Goal: Task Accomplishment & Management: Use online tool/utility

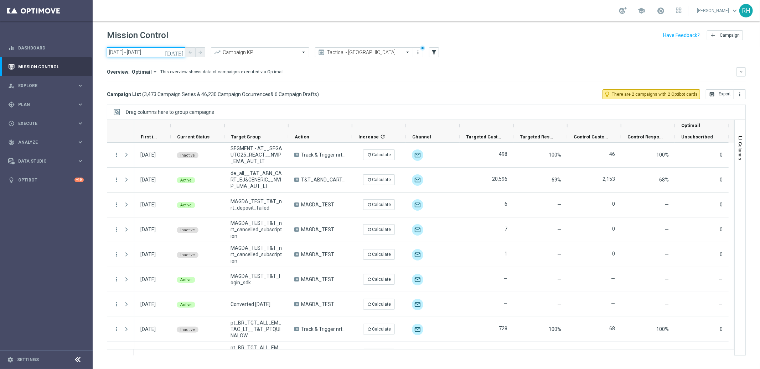
click at [175, 51] on input "[DATE] - [DATE]" at bounding box center [146, 52] width 78 height 10
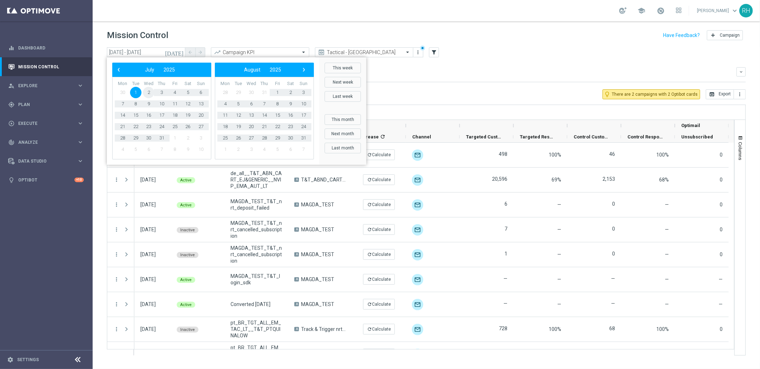
click at [152, 94] on span "2" at bounding box center [148, 92] width 11 height 11
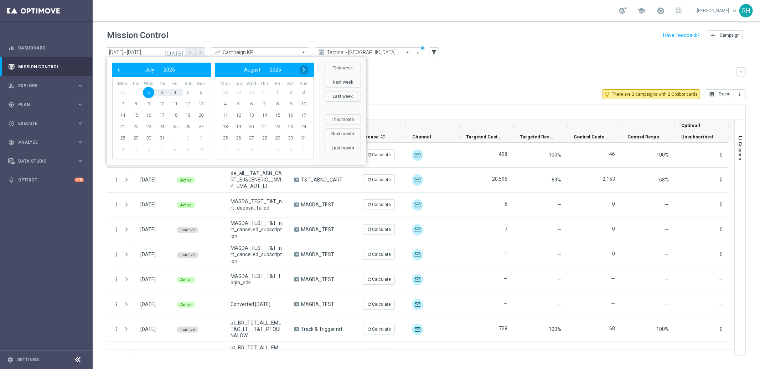
click at [305, 72] on span "›" at bounding box center [303, 69] width 9 height 9
click at [165, 90] on span "2" at bounding box center [161, 92] width 11 height 11
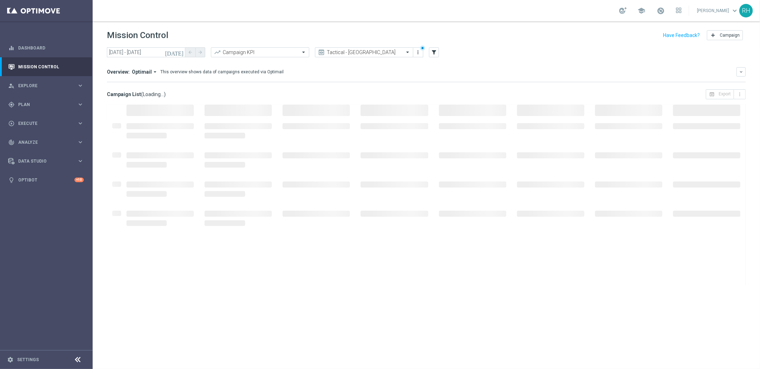
click at [179, 55] on button "[DATE]" at bounding box center [174, 52] width 21 height 11
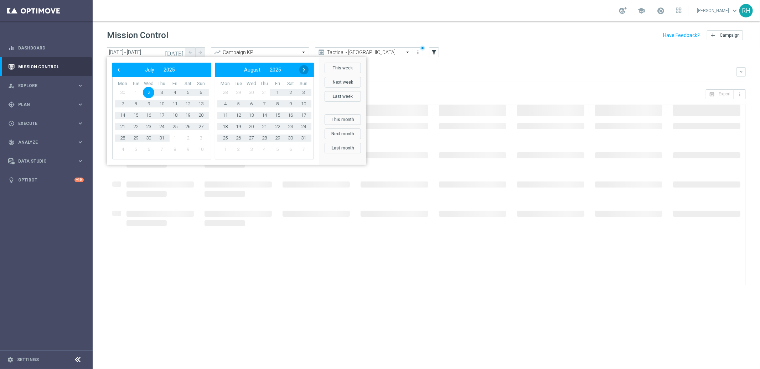
click at [305, 68] on span "›" at bounding box center [303, 69] width 9 height 9
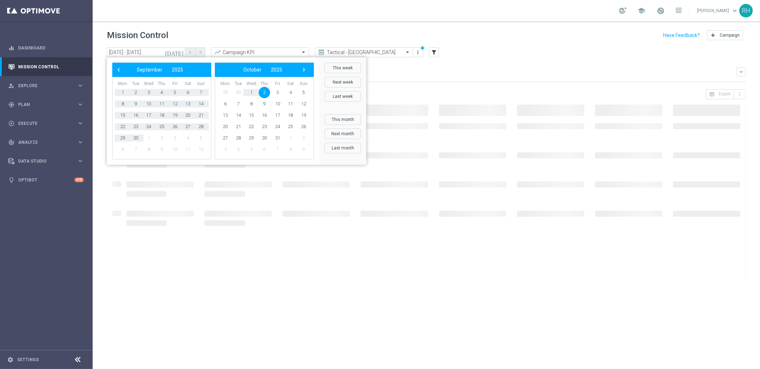
click at [304, 69] on span "›" at bounding box center [303, 69] width 9 height 9
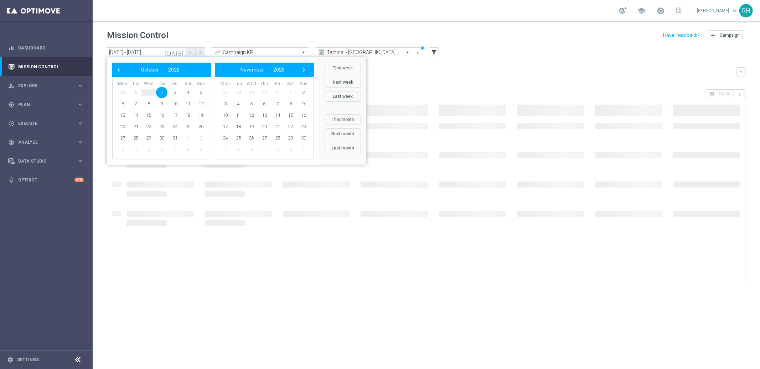
click at [164, 88] on span "2" at bounding box center [161, 92] width 11 height 11
click at [163, 91] on span "2" at bounding box center [161, 92] width 11 height 11
type input "[DATE] - [DATE]"
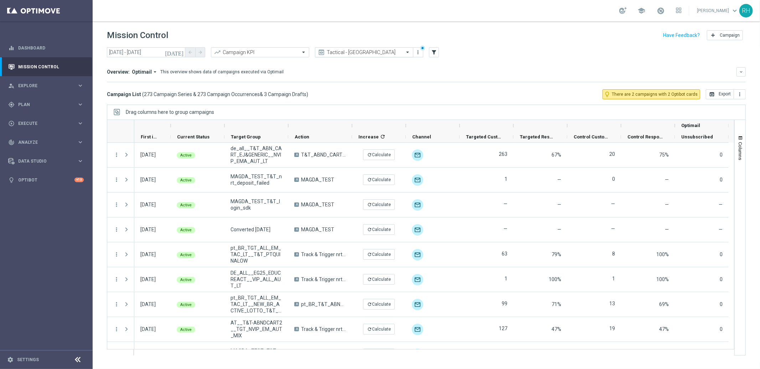
click at [344, 50] on input "text" at bounding box center [357, 53] width 76 height 6
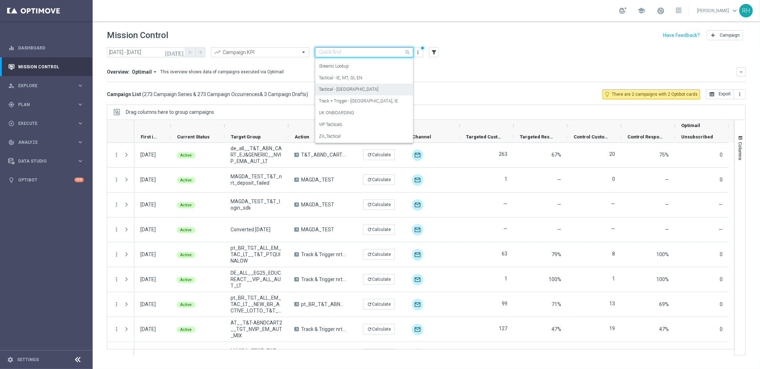
click at [352, 94] on div "Tactical - [GEOGRAPHIC_DATA]" at bounding box center [364, 90] width 90 height 12
click at [364, 51] on input "text" at bounding box center [357, 53] width 76 height 6
click at [370, 90] on div "Tactical - [GEOGRAPHIC_DATA]" at bounding box center [364, 90] width 90 height 12
click at [367, 52] on input "text" at bounding box center [357, 53] width 76 height 6
click at [367, 71] on div "Streams Lookup" at bounding box center [364, 67] width 90 height 12
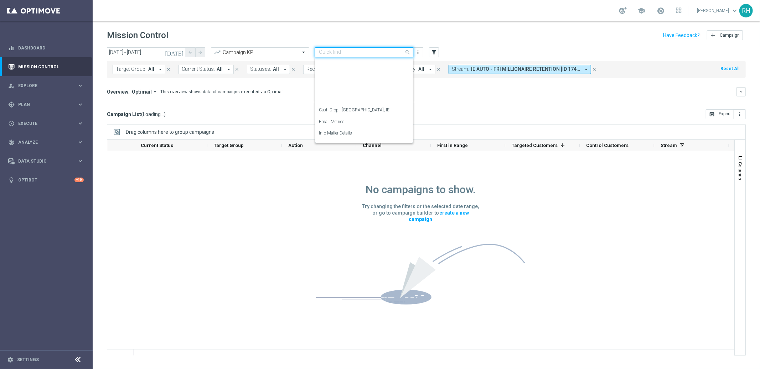
click at [366, 54] on input "text" at bounding box center [357, 53] width 76 height 6
click at [369, 88] on div "Tactical - [GEOGRAPHIC_DATA]" at bounding box center [364, 90] width 90 height 12
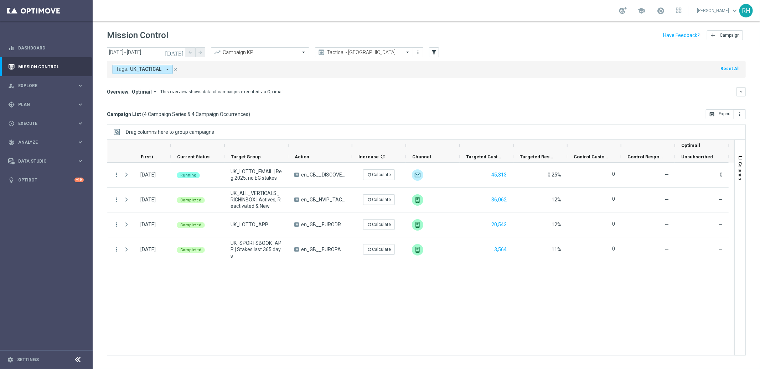
click at [446, 296] on div "[DATE] Running UK_LOTTO_EMAIL | Reg 2025, no EG stakes A en_GB__DISCOVER_EL_GOR…" at bounding box center [434, 259] width 600 height 193
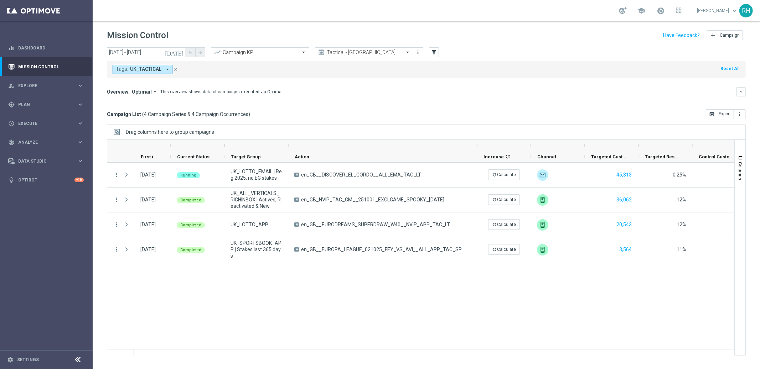
drag, startPoint x: 352, startPoint y: 147, endPoint x: 481, endPoint y: 149, distance: 128.6
click at [478, 149] on div at bounding box center [477, 145] width 3 height 11
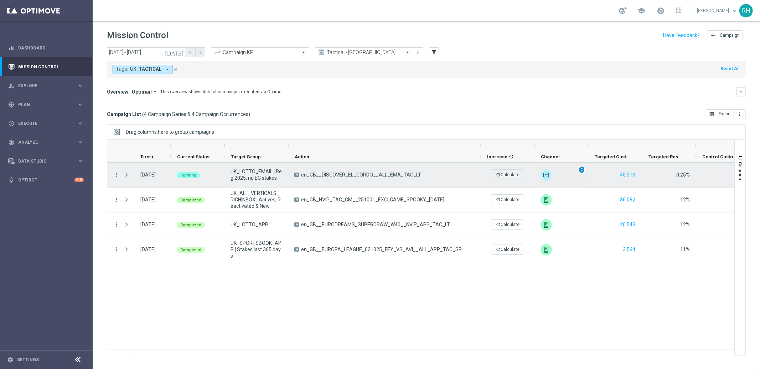
click at [583, 172] on span "unfold_more" at bounding box center [581, 169] width 5 height 5
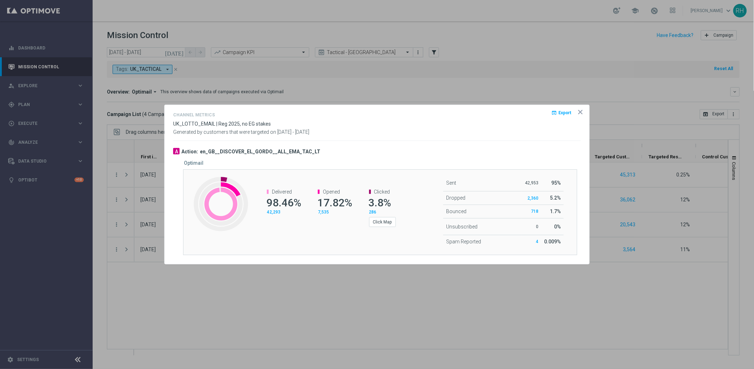
click at [582, 112] on icon "icon" at bounding box center [580, 112] width 7 height 7
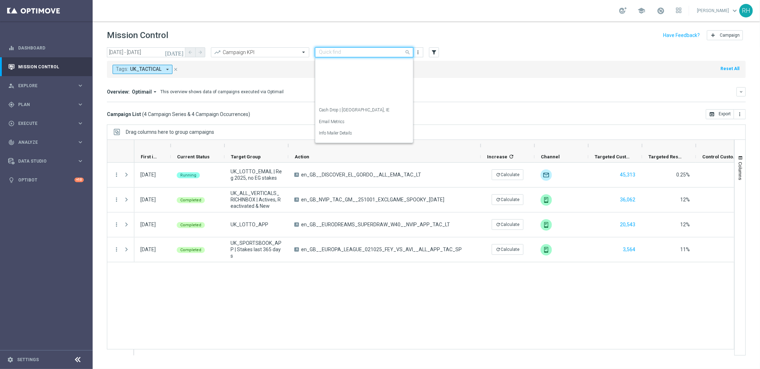
click at [343, 51] on input "text" at bounding box center [357, 53] width 76 height 6
click at [346, 75] on label "Tactical - IE, MT, GI, EN" at bounding box center [340, 78] width 43 height 6
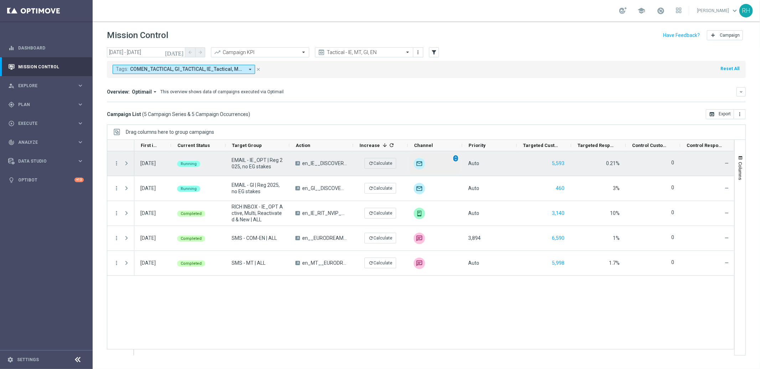
click at [456, 160] on span "unfold_more" at bounding box center [455, 158] width 5 height 5
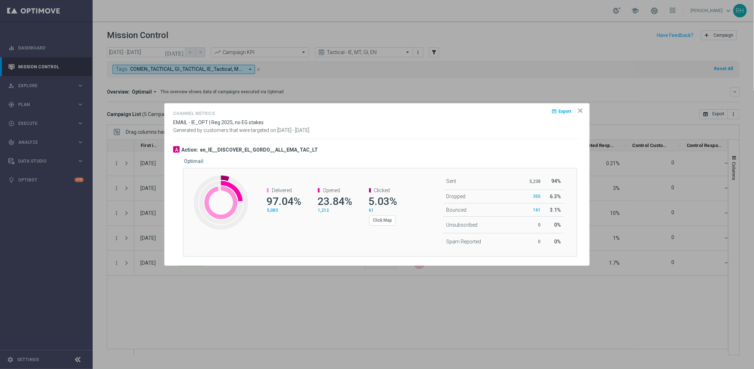
click at [579, 110] on icon "icon" at bounding box center [581, 111] width 4 height 4
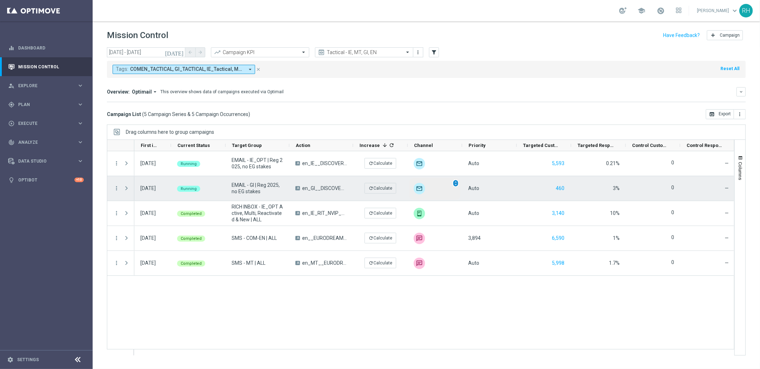
click at [455, 184] on span "unfold_more" at bounding box center [455, 183] width 5 height 5
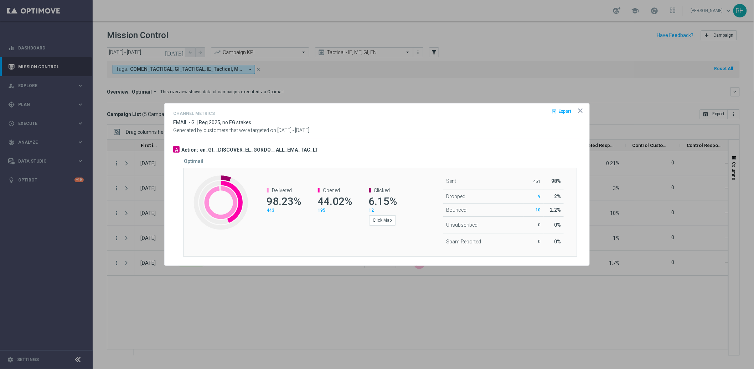
click at [577, 130] on div "Generated by customers that were targeted on [DATE] - [DATE]" at bounding box center [377, 131] width 418 height 6
click at [581, 112] on icon "icon" at bounding box center [580, 110] width 7 height 7
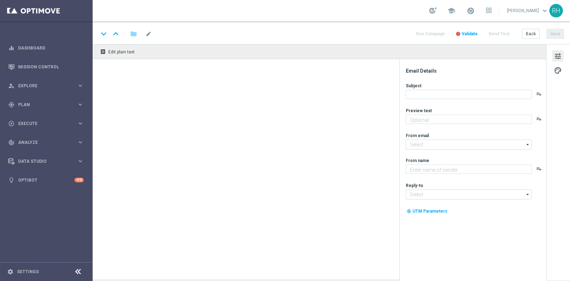
type textarea "Grab a fantastic freebie simply by playing selected games!"
type textarea "Lottoland"
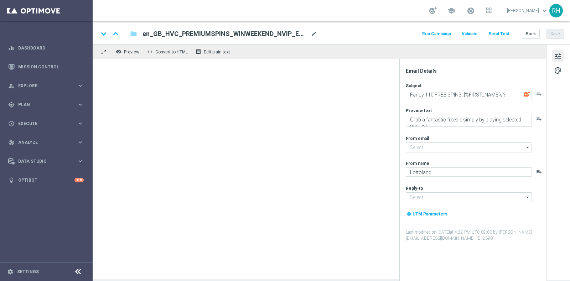
type input "[EMAIL_ADDRESS][DOMAIN_NAME]"
type input "support@lottoland.co.uk"
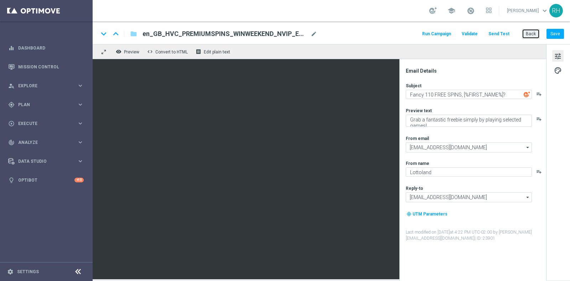
click at [531, 33] on button "Back" at bounding box center [531, 34] width 18 height 10
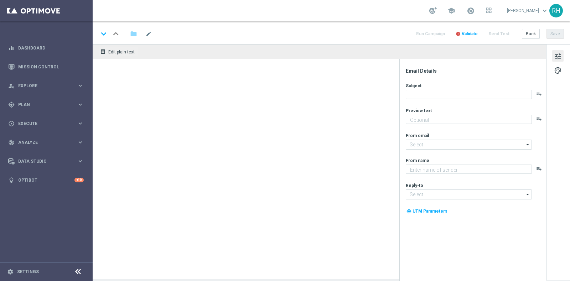
type textarea "Grab a fantastic freebie simply by playing selected games!"
type input "[EMAIL_ADDRESS][DOMAIN_NAME]"
type textarea "Lottoland"
type input "[EMAIL_ADDRESS][DOMAIN_NAME]"
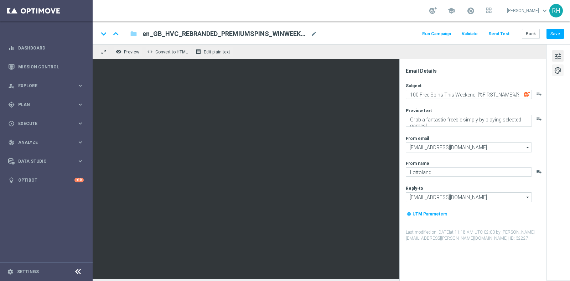
click at [559, 70] on span "palette" at bounding box center [558, 70] width 8 height 9
